Goal: Information Seeking & Learning: Learn about a topic

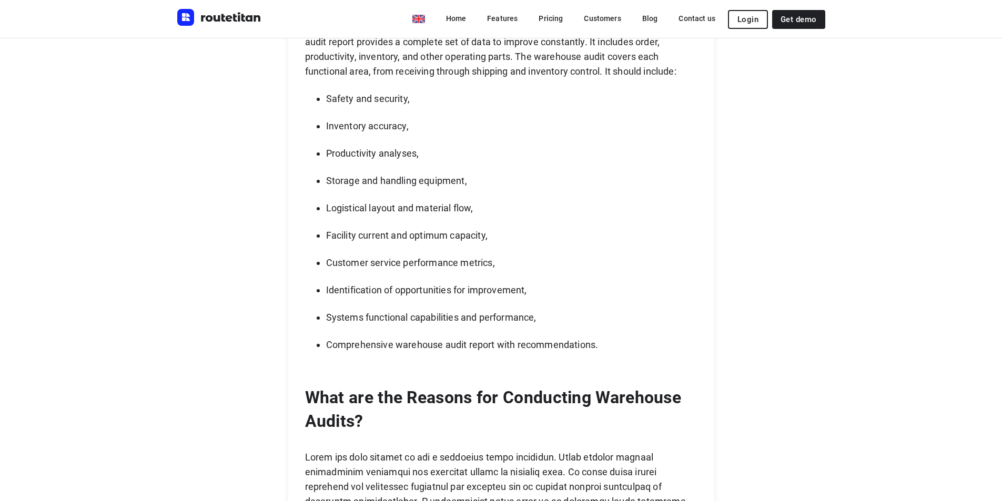
scroll to position [947, 0]
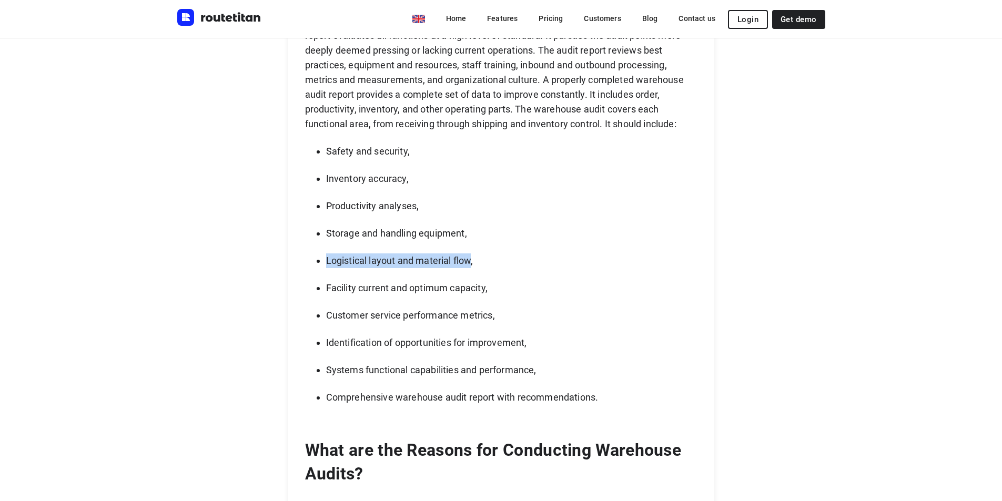
drag, startPoint x: 332, startPoint y: 260, endPoint x: 477, endPoint y: 261, distance: 145.2
click at [477, 261] on p "Logistical layout and material flow," at bounding box center [511, 260] width 371 height 15
copy p "Logistical layout and material flow"
click at [391, 291] on p "Facility current and optimum capacity," at bounding box center [511, 288] width 371 height 15
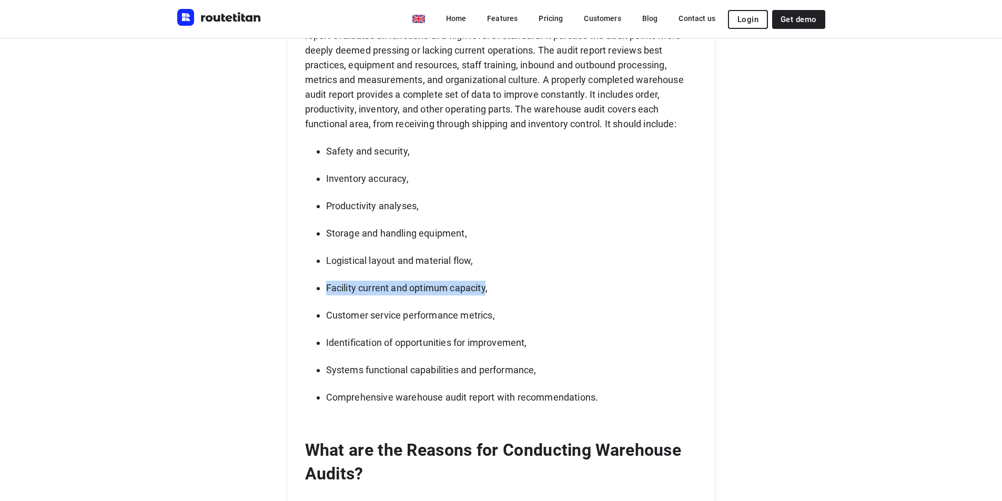
drag, startPoint x: 491, startPoint y: 287, endPoint x: 338, endPoint y: 280, distance: 153.2
click at [338, 280] on ul "Safety and security, Inventory accuracy, Productivity analyses, Storage and han…" at bounding box center [501, 274] width 392 height 261
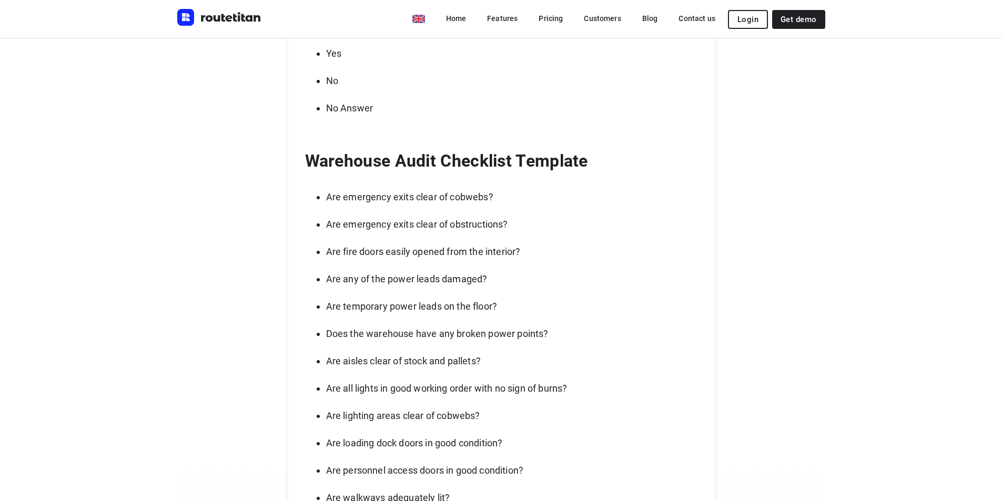
scroll to position [4155, 0]
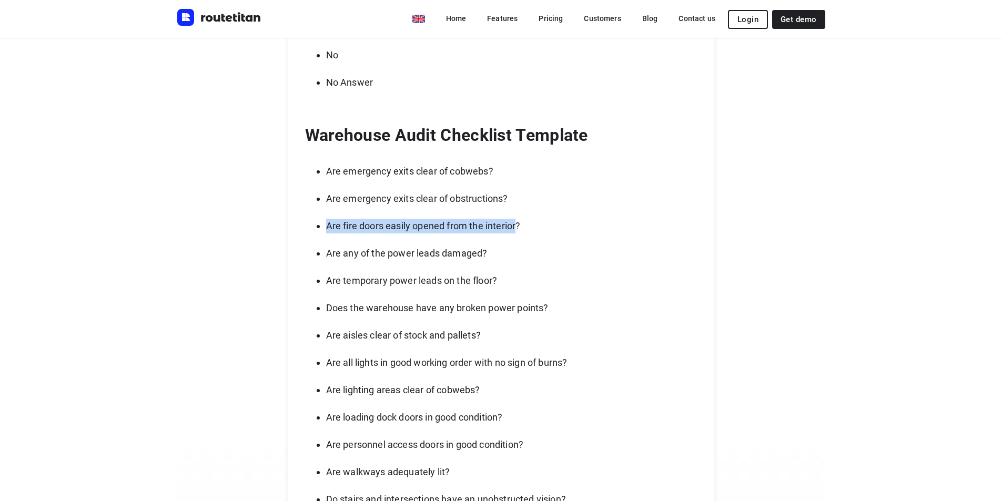
drag, startPoint x: 332, startPoint y: 227, endPoint x: 522, endPoint y: 226, distance: 189.3
click at [522, 226] on p "Are fire doors easily opened from the interior?" at bounding box center [511, 226] width 371 height 15
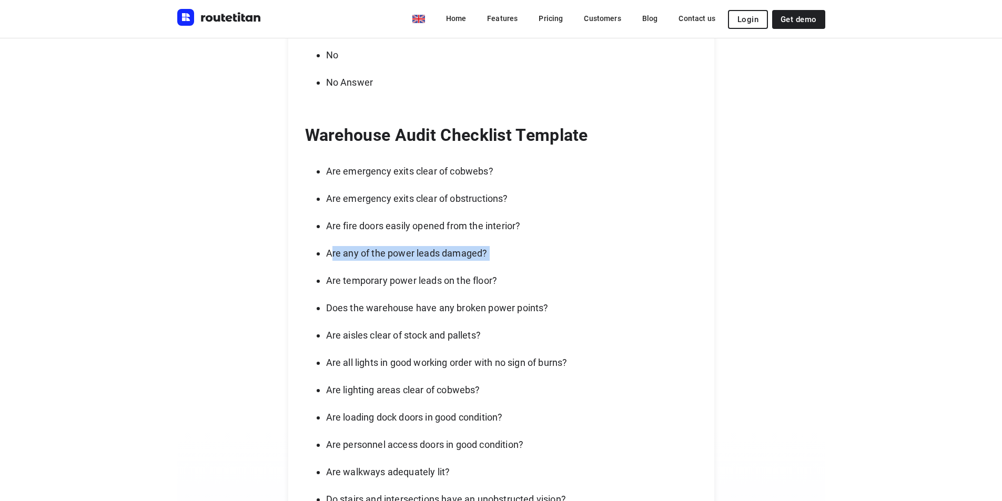
drag, startPoint x: 333, startPoint y: 255, endPoint x: 394, endPoint y: 262, distance: 62.0
drag, startPoint x: 332, startPoint y: 282, endPoint x: 496, endPoint y: 282, distance: 164.1
click at [496, 282] on p "Are temporary power leads on the floor?" at bounding box center [511, 280] width 371 height 15
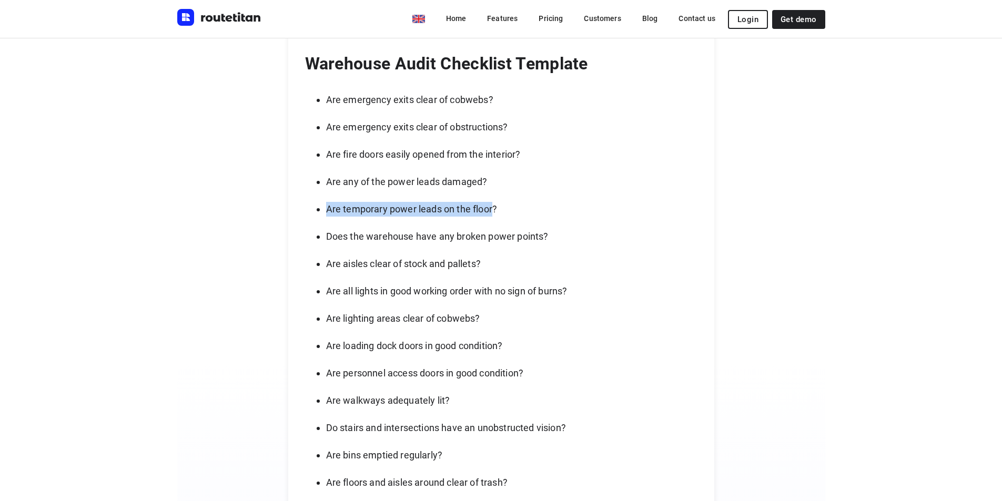
scroll to position [4207, 0]
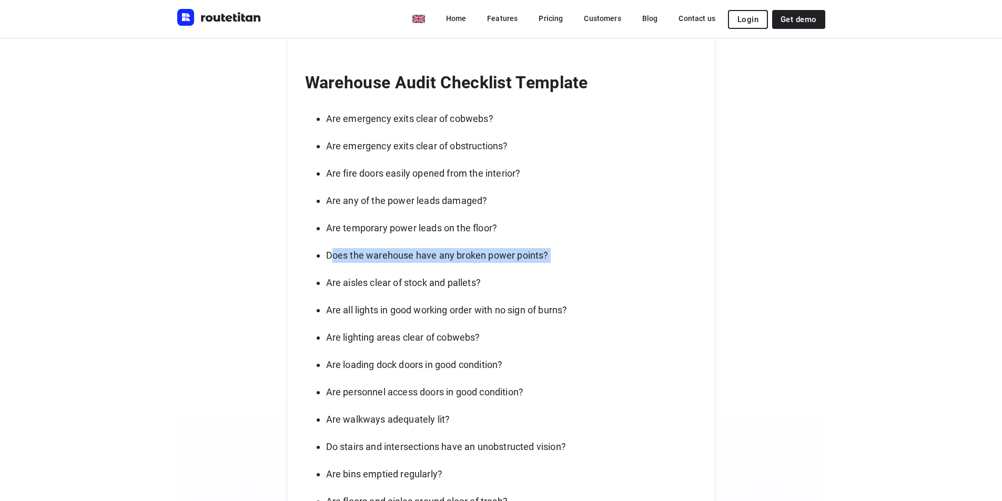
drag, startPoint x: 333, startPoint y: 254, endPoint x: 422, endPoint y: 268, distance: 90.4
click at [434, 281] on p "Are aisles clear of stock and pallets?" at bounding box center [511, 283] width 371 height 15
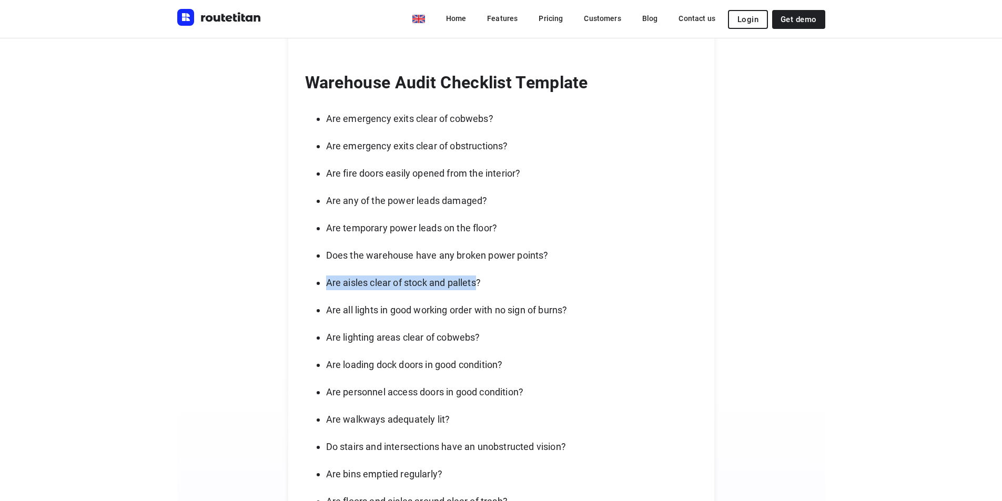
drag, startPoint x: 330, startPoint y: 282, endPoint x: 482, endPoint y: 283, distance: 151.5
click at [482, 283] on p "Are aisles clear of stock and pallets?" at bounding box center [511, 283] width 371 height 15
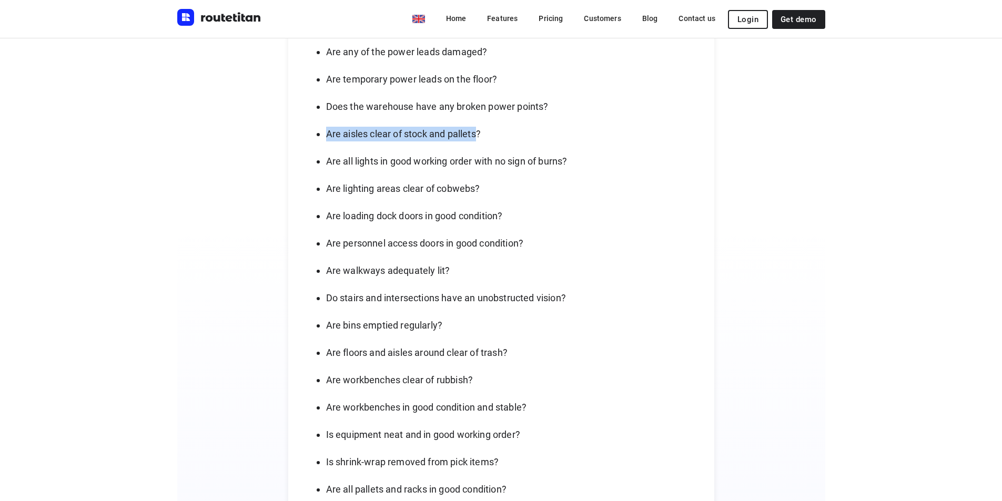
scroll to position [4365, 0]
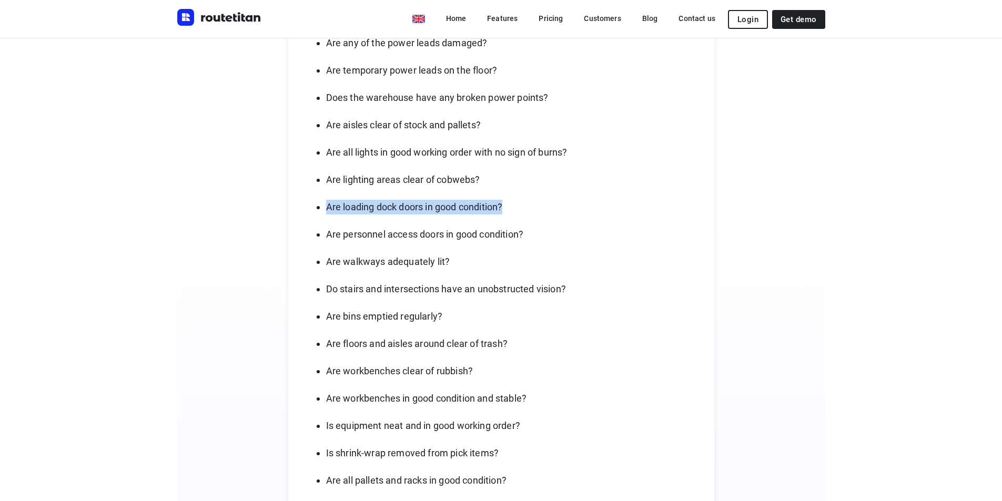
drag, startPoint x: 331, startPoint y: 207, endPoint x: 515, endPoint y: 201, distance: 183.7
click at [515, 201] on p "Are loading dock doors in good condition?" at bounding box center [511, 207] width 371 height 15
copy p "Are loading dock doors in good condition?"
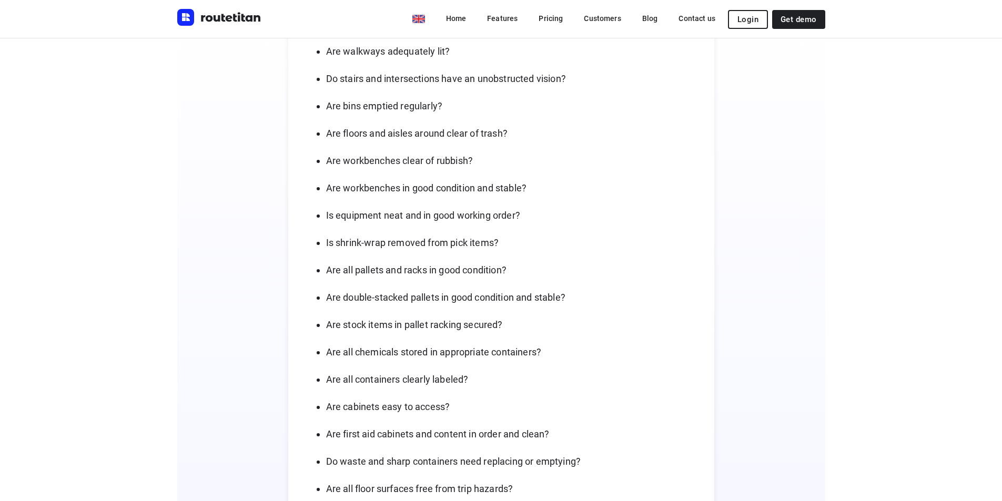
scroll to position [4628, 0]
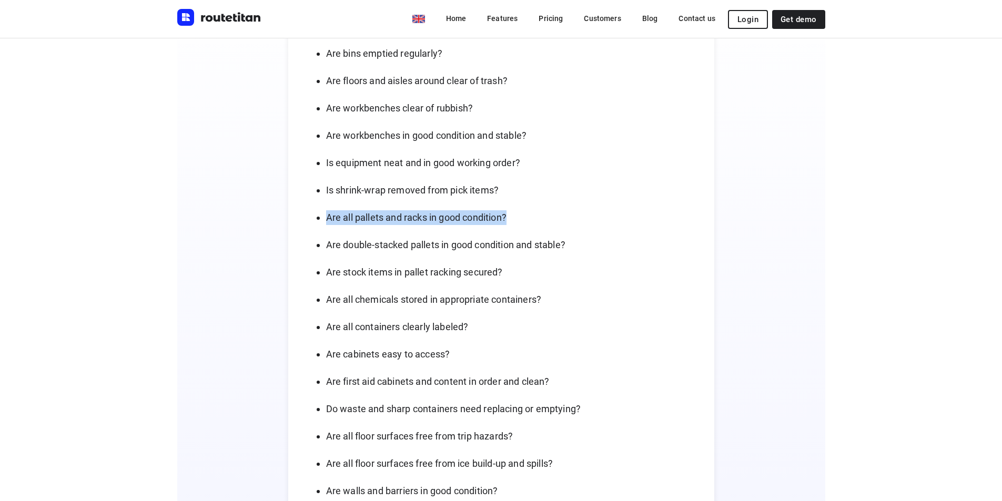
drag, startPoint x: 332, startPoint y: 216, endPoint x: 515, endPoint y: 215, distance: 182.5
click at [515, 215] on p "Are all pallets and racks in good condition?" at bounding box center [511, 217] width 371 height 15
copy p "Are all pallets and racks in good condition?"
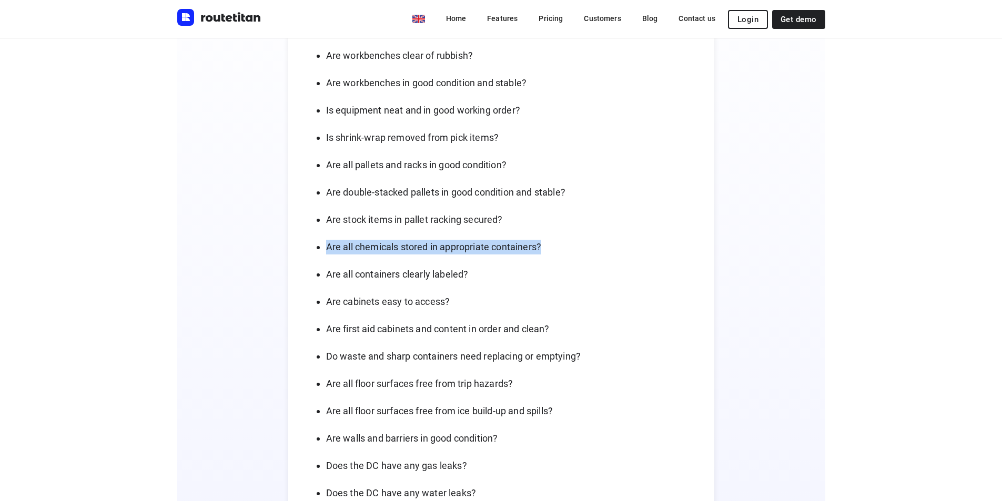
drag, startPoint x: 332, startPoint y: 250, endPoint x: 553, endPoint y: 246, distance: 220.9
click at [553, 246] on p "Are all chemicals stored in appropriate containers?" at bounding box center [511, 247] width 371 height 15
copy p "Are all chemicals stored in appropriate containers?"
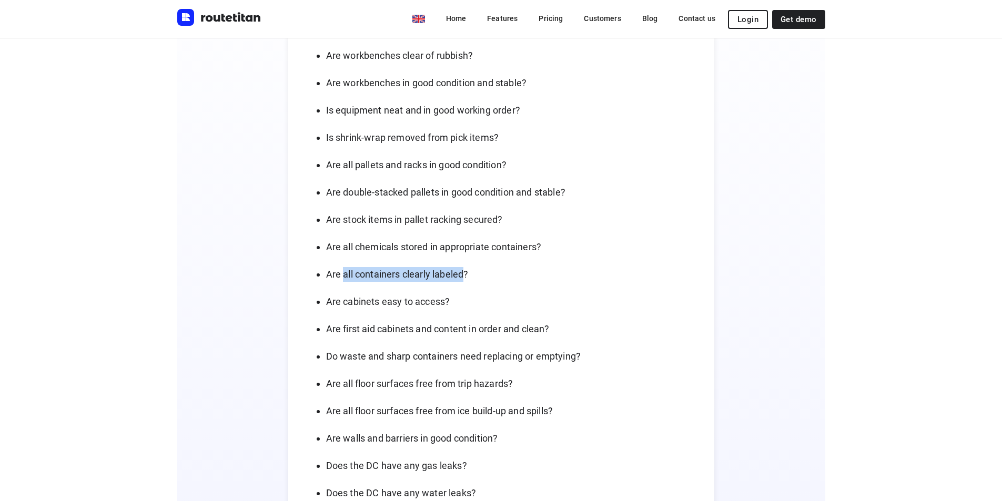
drag, startPoint x: 349, startPoint y: 276, endPoint x: 467, endPoint y: 273, distance: 117.9
click at [467, 273] on p "Are all containers clearly labeled?" at bounding box center [511, 274] width 371 height 15
copy p "all containers clearly labeled"
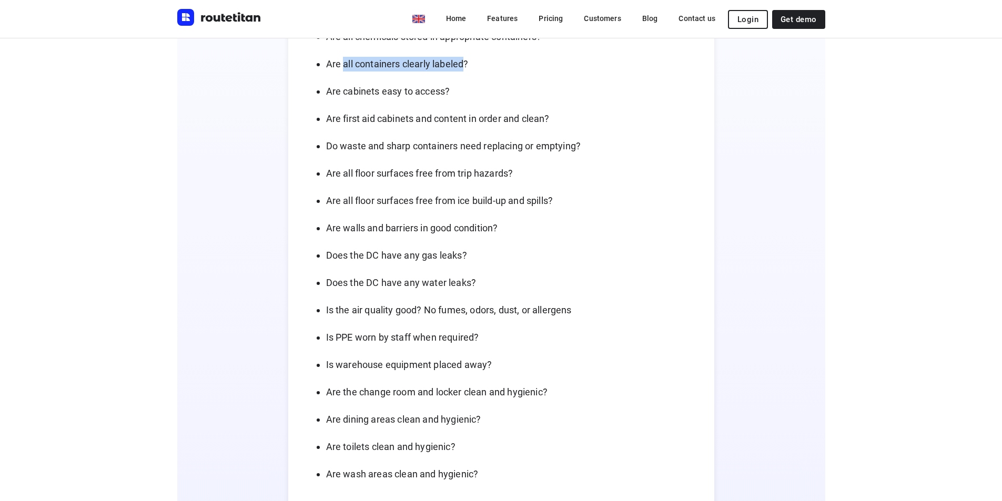
scroll to position [4944, 0]
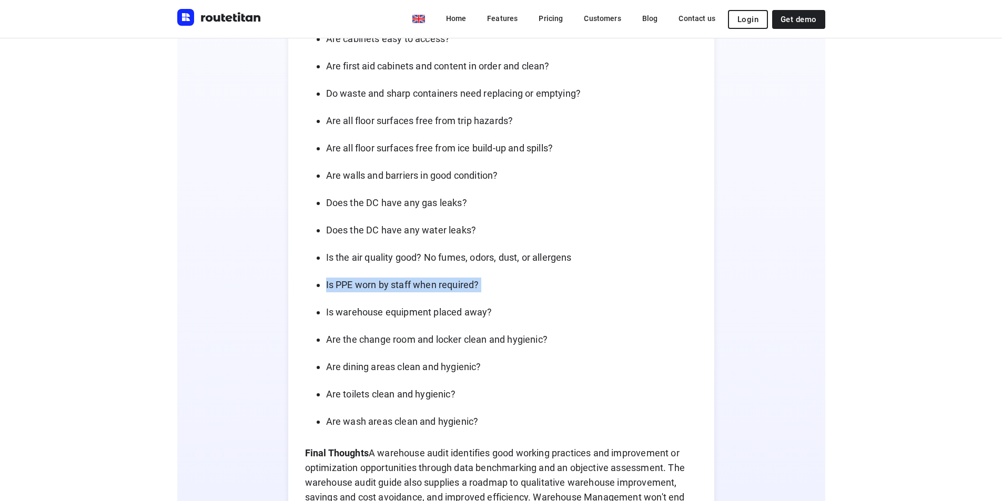
drag, startPoint x: 331, startPoint y: 287, endPoint x: 468, endPoint y: 294, distance: 137.5
copy p "Is PPE worn by staff when required?"
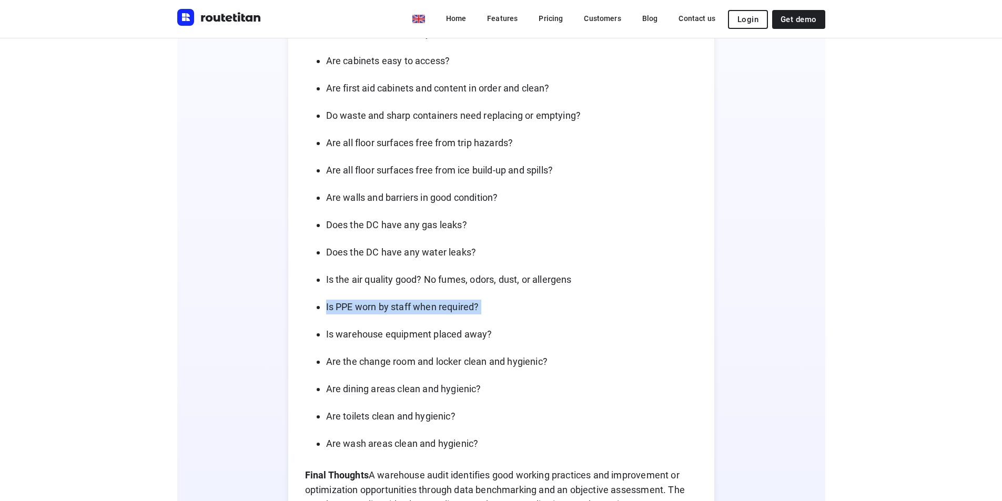
scroll to position [4891, 0]
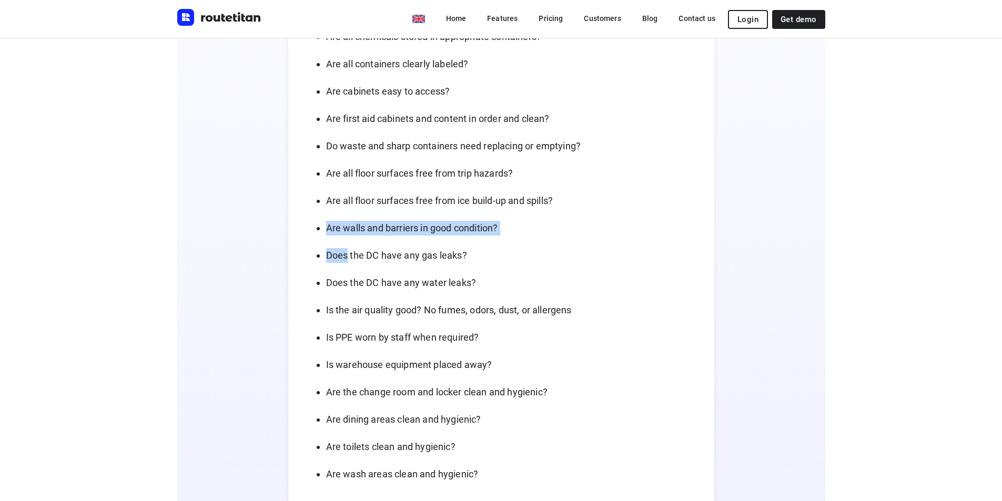
drag, startPoint x: 332, startPoint y: 228, endPoint x: 355, endPoint y: 267, distance: 45.0
